Goal: Task Accomplishment & Management: Use online tool/utility

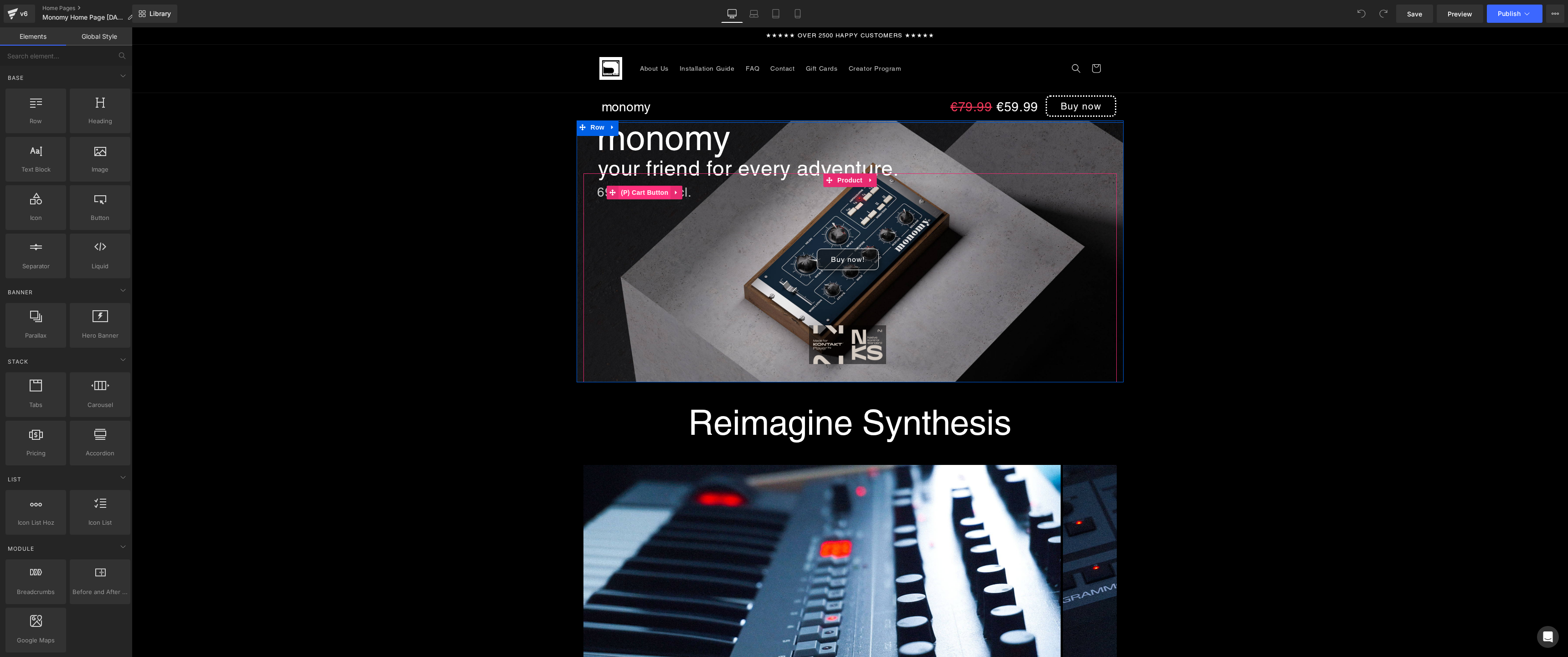
click at [642, 194] on span "(P) Cart Button" at bounding box center [645, 192] width 52 height 13
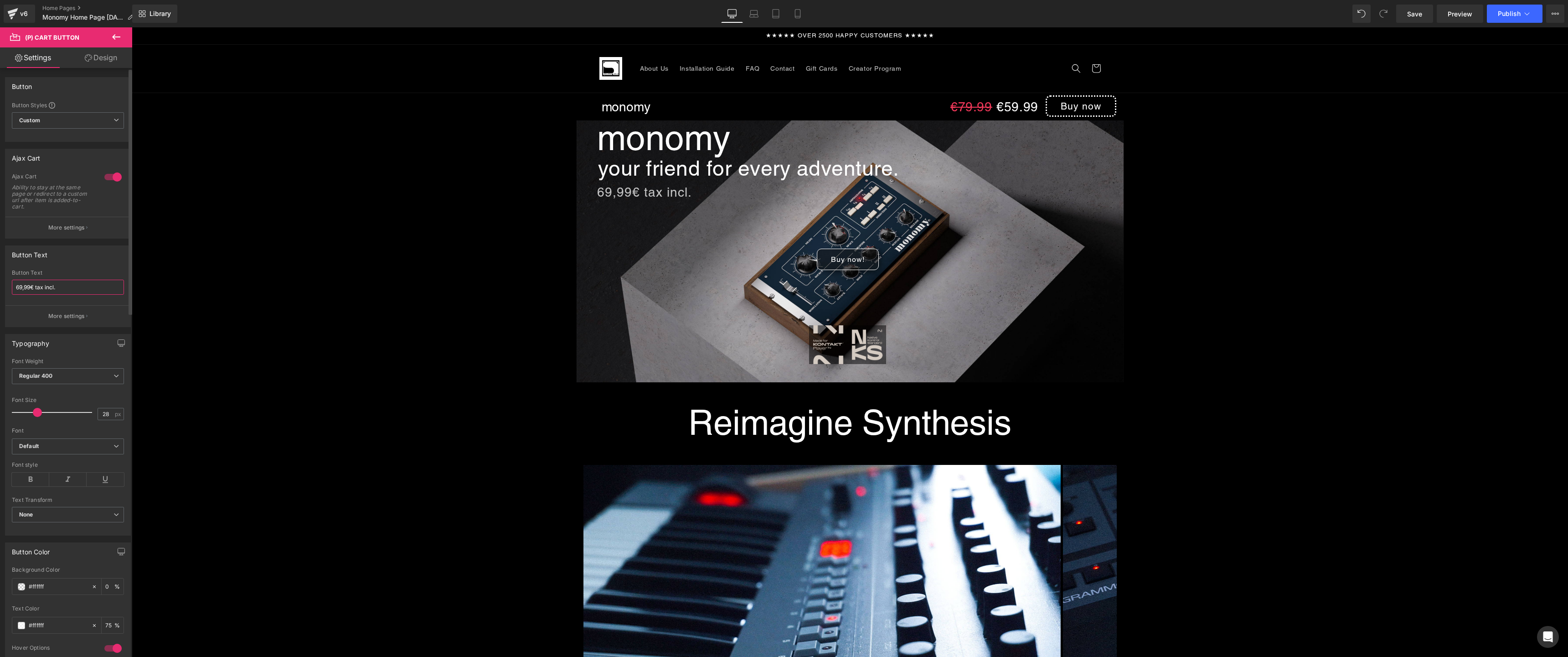
click at [15, 290] on input "69,99€ tax incl." at bounding box center [67, 286] width 112 height 15
type input "59,99€ tax incl."
click at [92, 268] on div "Button Text 69,99€ tax incl. Button Text 59,99€ tax incl. More settings" at bounding box center [67, 286] width 126 height 82
click at [849, 263] on span "(P) Cart Button" at bounding box center [848, 259] width 52 height 13
drag, startPoint x: 48, startPoint y: 286, endPoint x: 0, endPoint y: 288, distance: 48.0
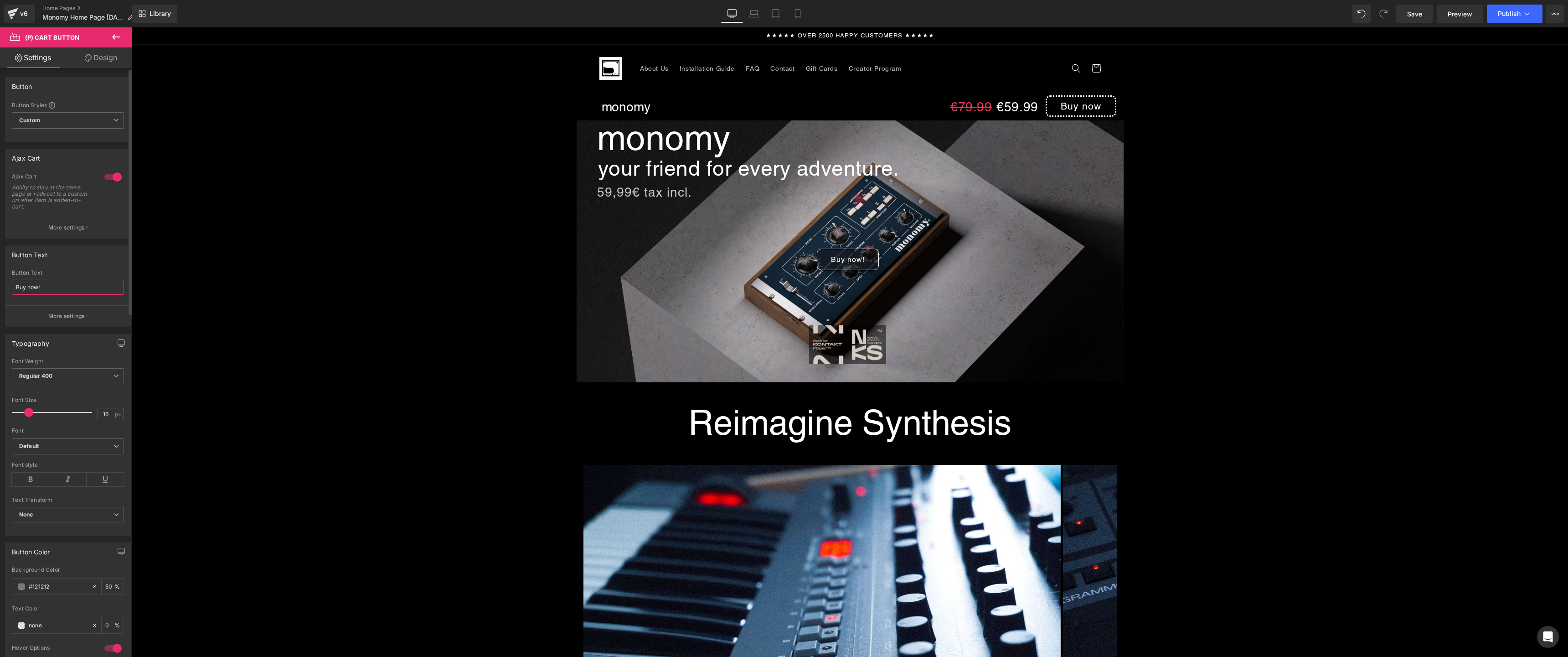
click at [0, 288] on div "Button Text Buy now! Button Text Buy now! More settings" at bounding box center [68, 282] width 136 height 88
type input "Save 25%"
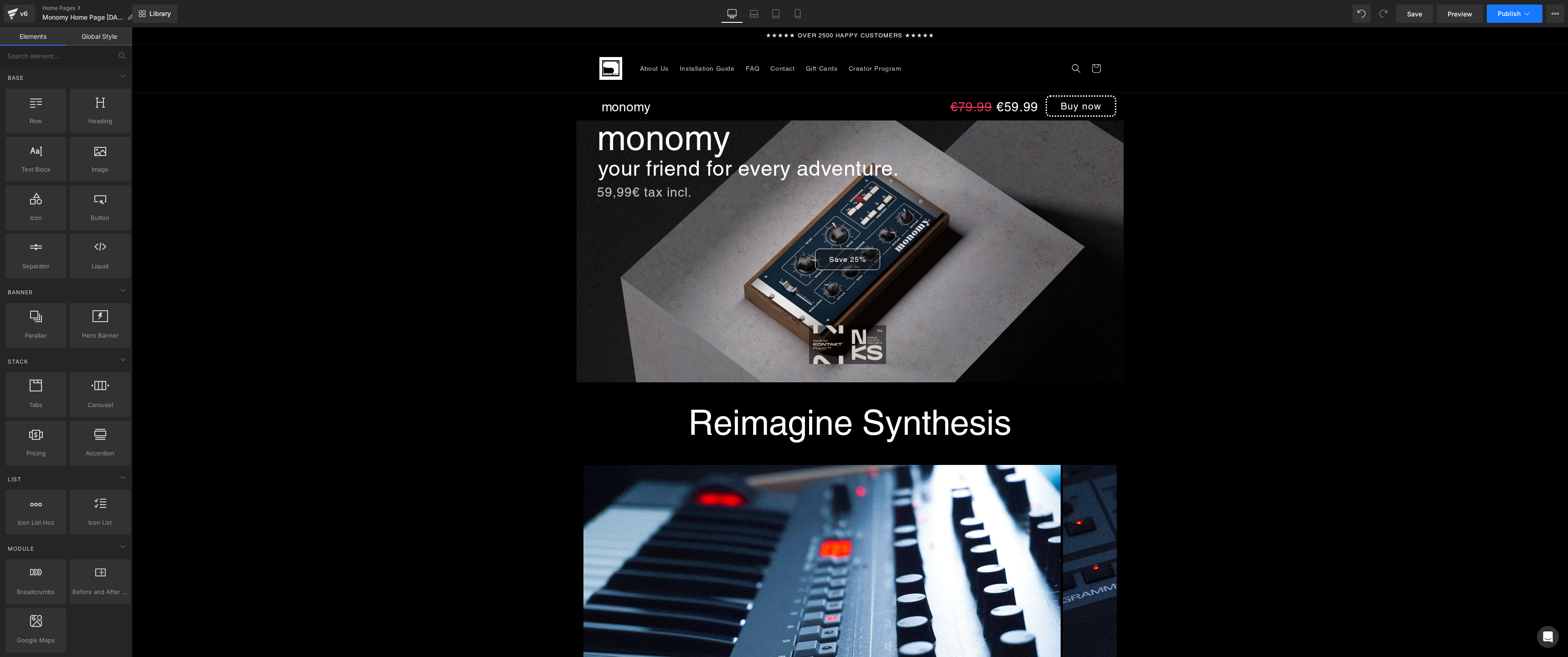
click at [1532, 13] on button "Publish" at bounding box center [1515, 13] width 56 height 18
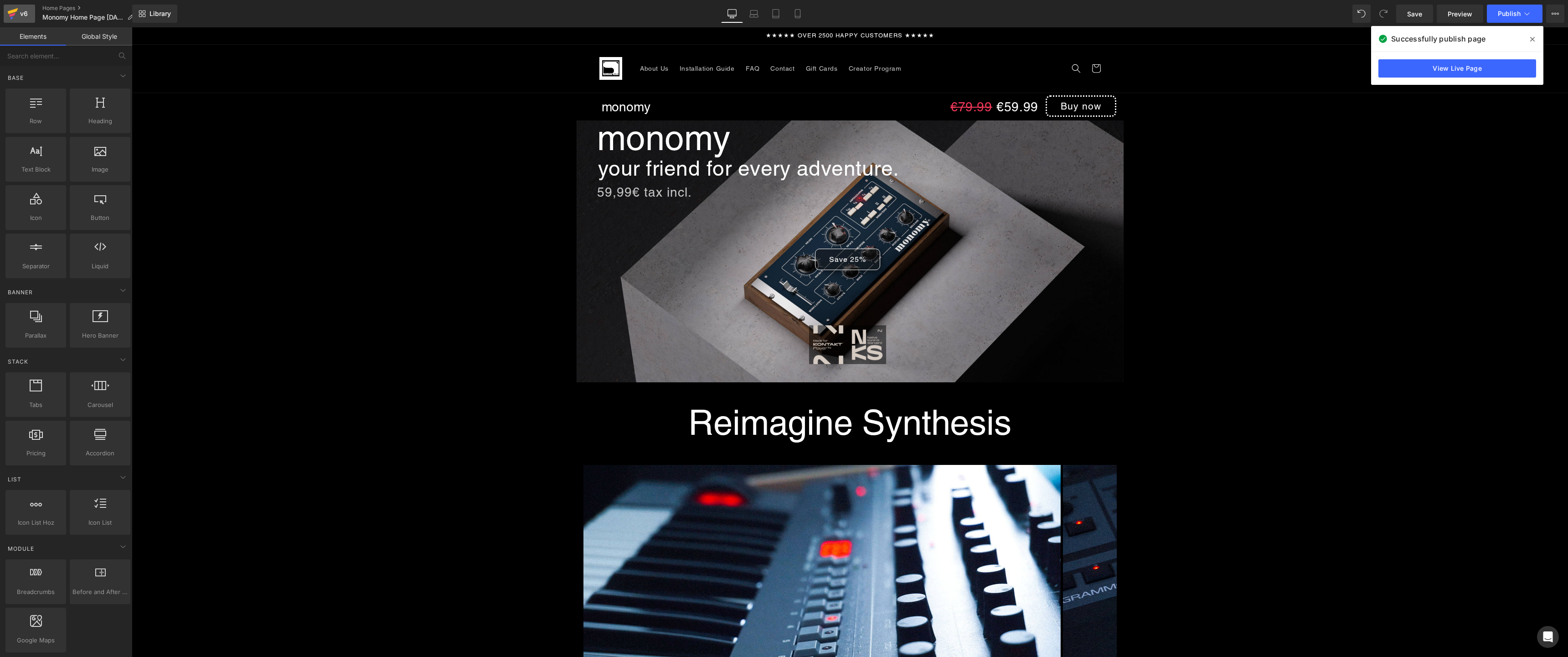
click at [24, 16] on div "v6" at bounding box center [24, 13] width 11 height 12
